Goal: Task Accomplishment & Management: Use online tool/utility

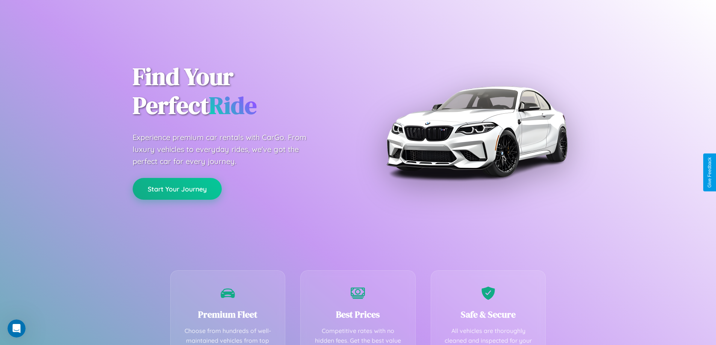
click at [177, 189] on button "Start Your Journey" at bounding box center [177, 189] width 89 height 22
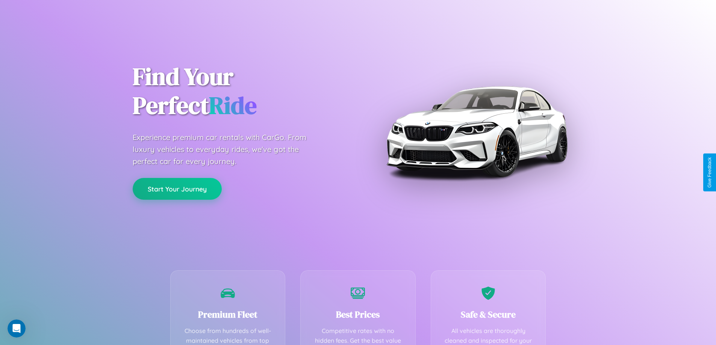
click at [177, 189] on button "Start Your Journey" at bounding box center [177, 189] width 89 height 22
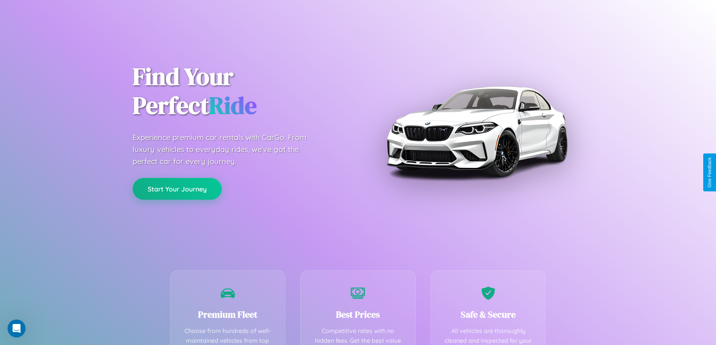
click at [177, 189] on button "Start Your Journey" at bounding box center [177, 189] width 89 height 22
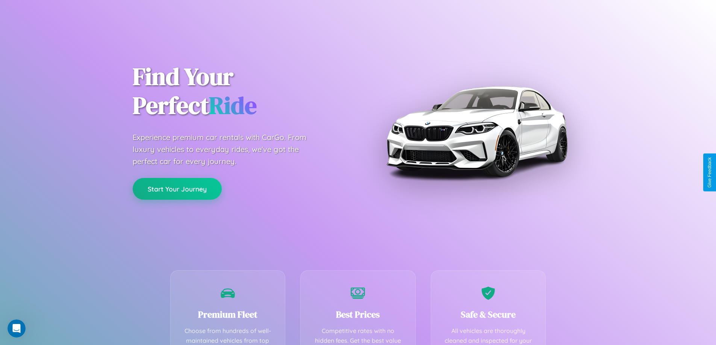
click at [177, 189] on button "Start Your Journey" at bounding box center [177, 189] width 89 height 22
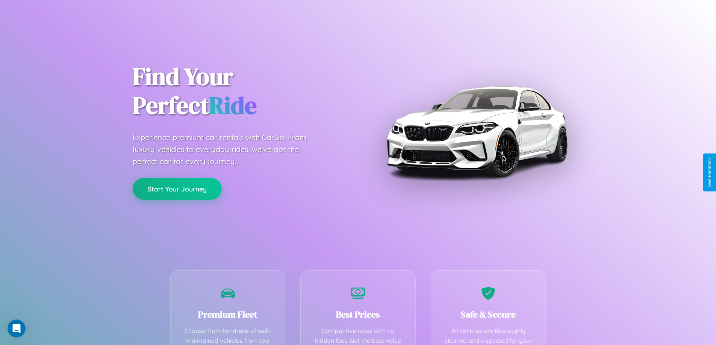
click at [177, 189] on button "Start Your Journey" at bounding box center [177, 189] width 89 height 22
